Goal: Information Seeking & Learning: Learn about a topic

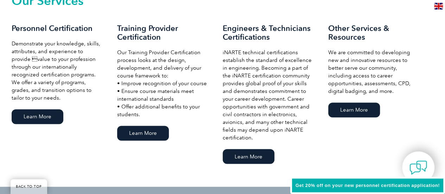
scroll to position [457, 0]
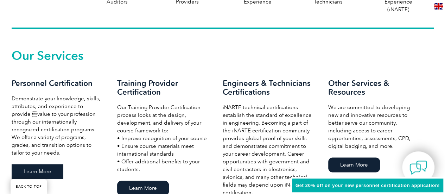
click at [48, 173] on link "Learn More" at bounding box center [38, 171] width 52 height 15
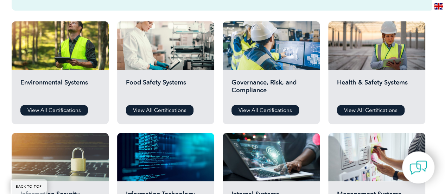
scroll to position [246, 0]
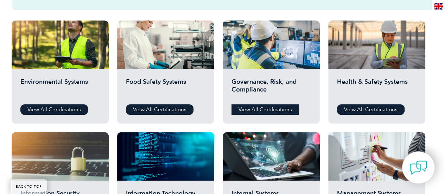
click at [262, 109] on link "View All Certifications" at bounding box center [264, 109] width 67 height 11
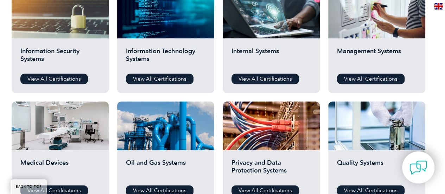
scroll to position [387, 0]
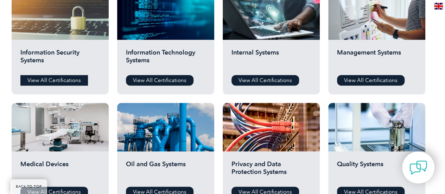
click at [66, 80] on link "View All Certifications" at bounding box center [53, 80] width 67 height 11
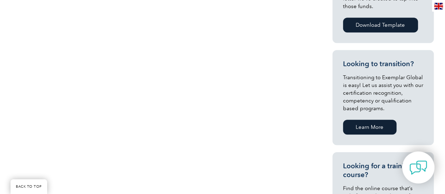
scroll to position [387, 0]
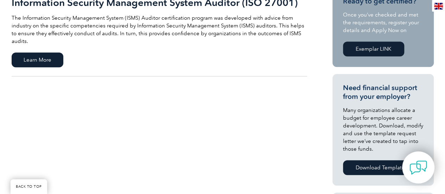
scroll to position [141, 0]
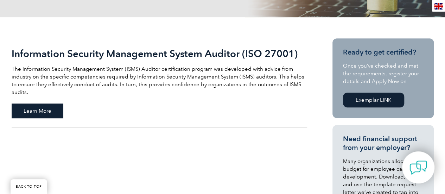
click at [58, 103] on span "Learn More" at bounding box center [38, 110] width 52 height 15
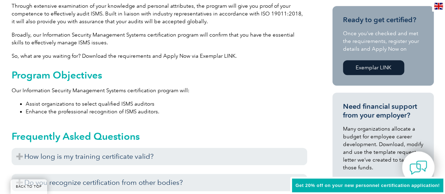
scroll to position [281, 0]
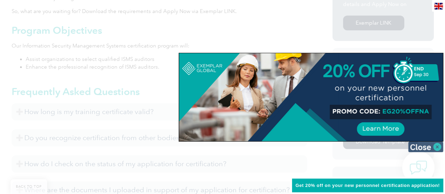
drag, startPoint x: 440, startPoint y: 141, endPoint x: 433, endPoint y: 141, distance: 7.0
click at [439, 141] on img at bounding box center [425, 146] width 35 height 11
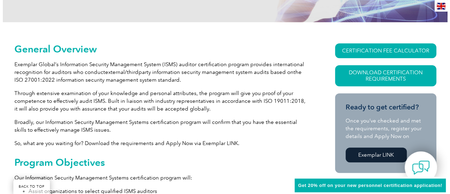
scroll to position [114, 0]
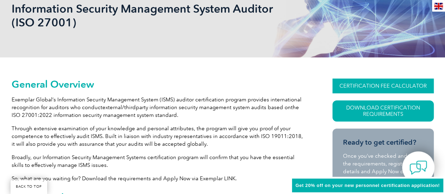
click at [401, 83] on link "CERTIFICATION FEE CALCULATOR" at bounding box center [382, 85] width 101 height 15
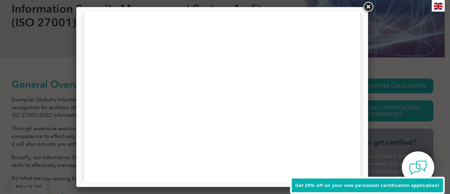
scroll to position [141, 0]
drag, startPoint x: 192, startPoint y: 22, endPoint x: 340, endPoint y: 85, distance: 160.9
click at [340, 85] on iframe at bounding box center [221, 144] width 247 height 527
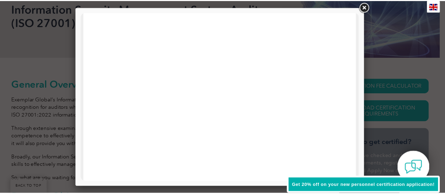
scroll to position [166, 0]
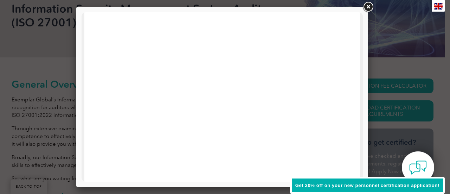
click at [367, 3] on link at bounding box center [368, 7] width 13 height 13
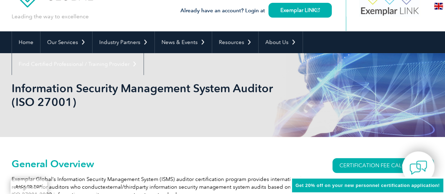
scroll to position [0, 0]
